Goal: Find specific page/section: Find specific page/section

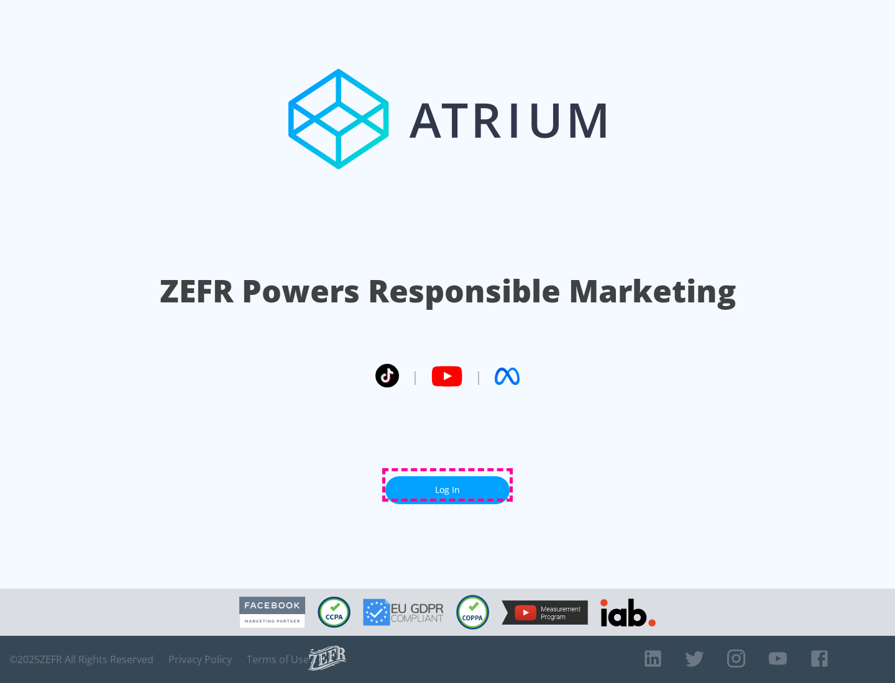
click at [447, 485] on link "Log In" at bounding box center [447, 491] width 124 height 28
